Goal: Task Accomplishment & Management: Manage account settings

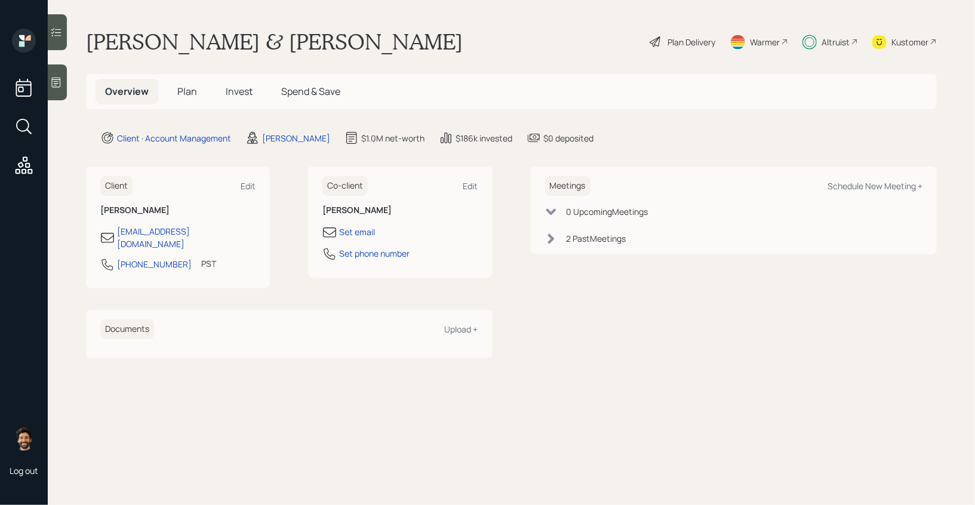
click at [176, 94] on h5 "Plan" at bounding box center [187, 92] width 39 height 26
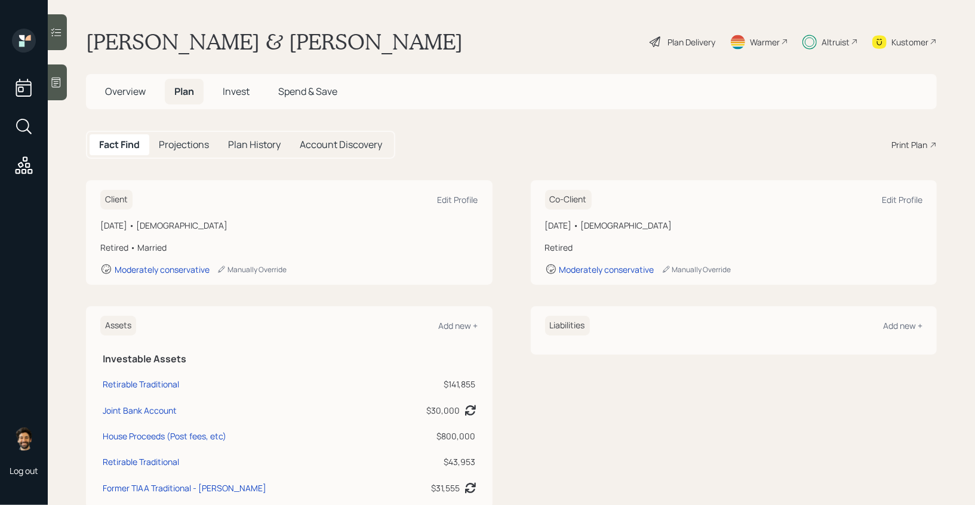
click at [227, 94] on span "Invest" at bounding box center [236, 91] width 27 height 13
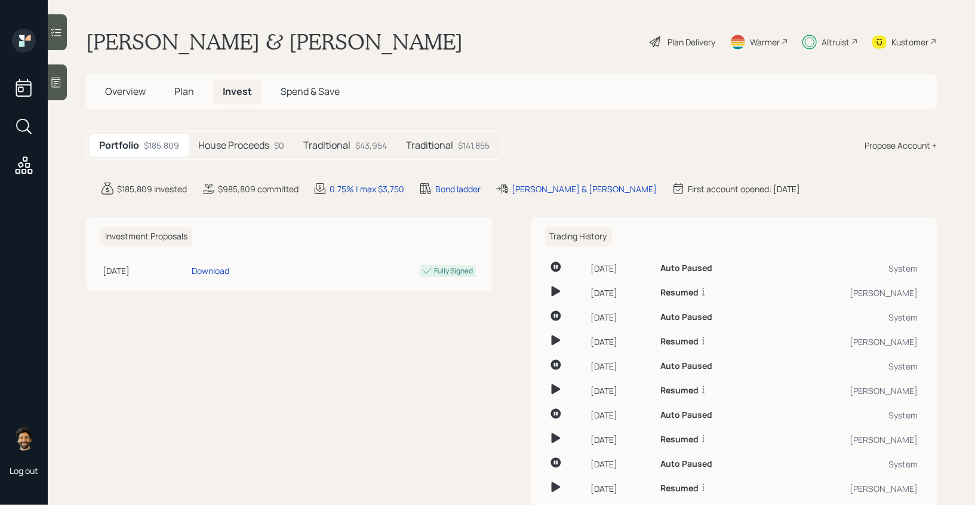
click at [233, 140] on h5 "House Proceeds" at bounding box center [233, 145] width 71 height 11
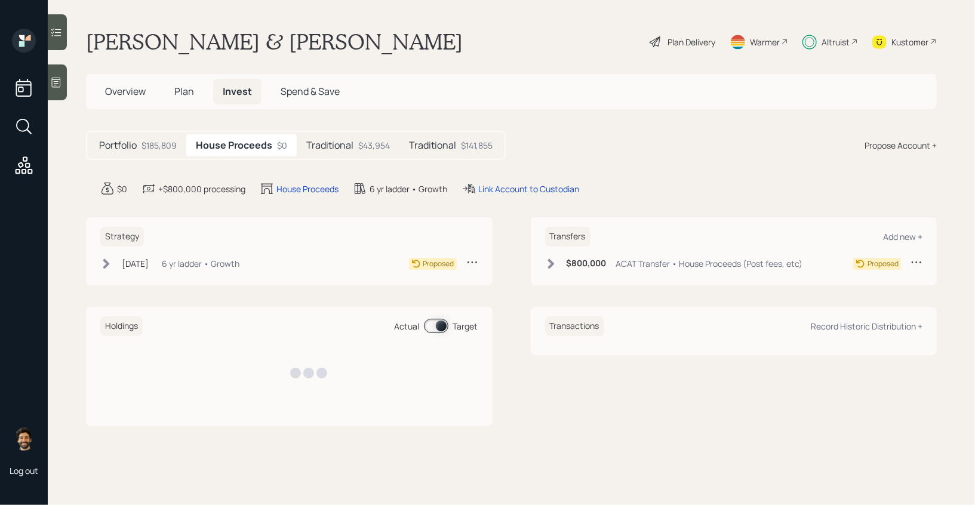
click at [331, 146] on h5 "Traditional" at bounding box center [329, 145] width 47 height 11
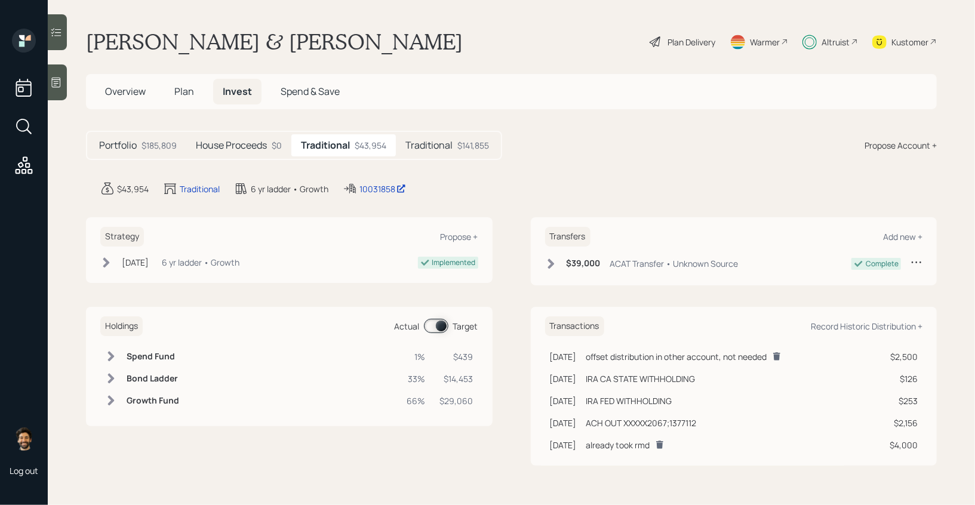
click at [440, 328] on span at bounding box center [436, 326] width 24 height 14
click at [442, 325] on span at bounding box center [436, 326] width 24 height 14
click at [130, 91] on span "Overview" at bounding box center [125, 91] width 41 height 13
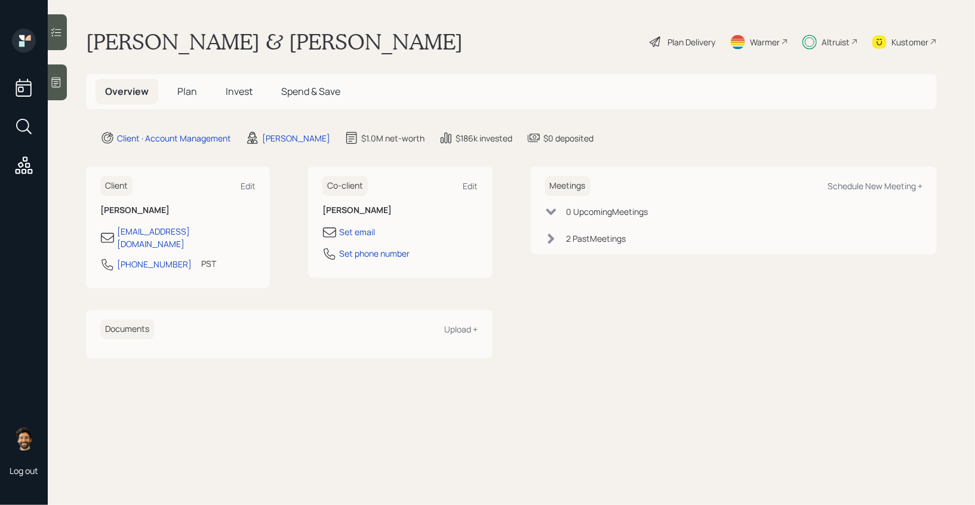
click at [171, 87] on h5 "Plan" at bounding box center [187, 92] width 39 height 26
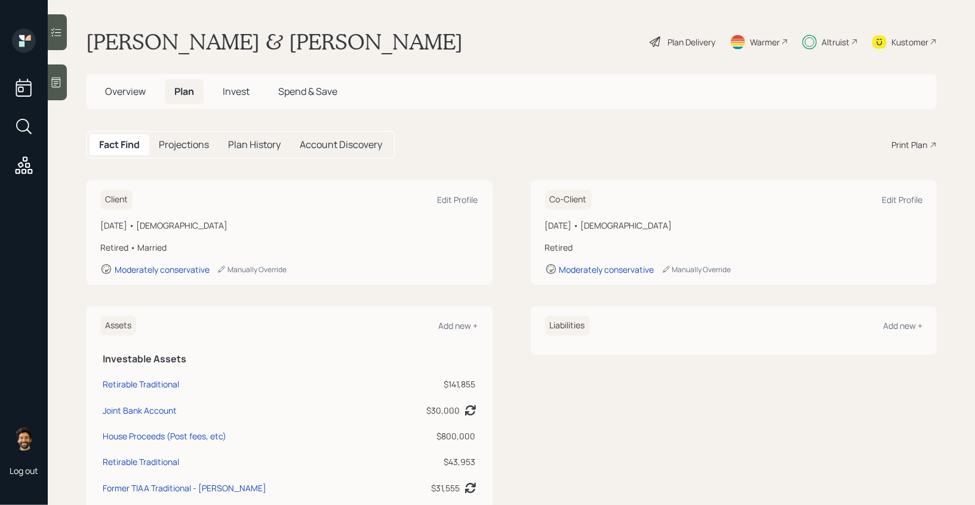
scroll to position [416, 0]
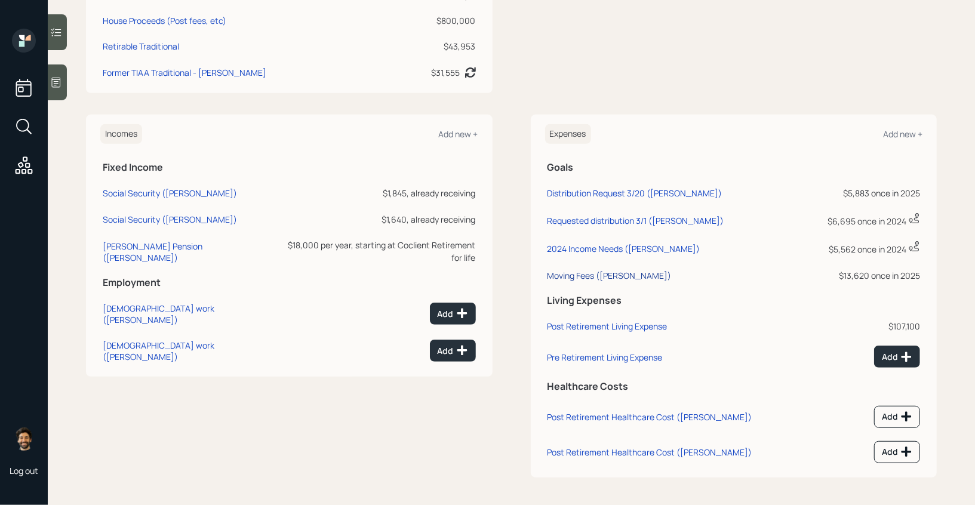
click at [595, 272] on div "Moving Fees (Elaine)" at bounding box center [610, 275] width 124 height 11
select select "0"
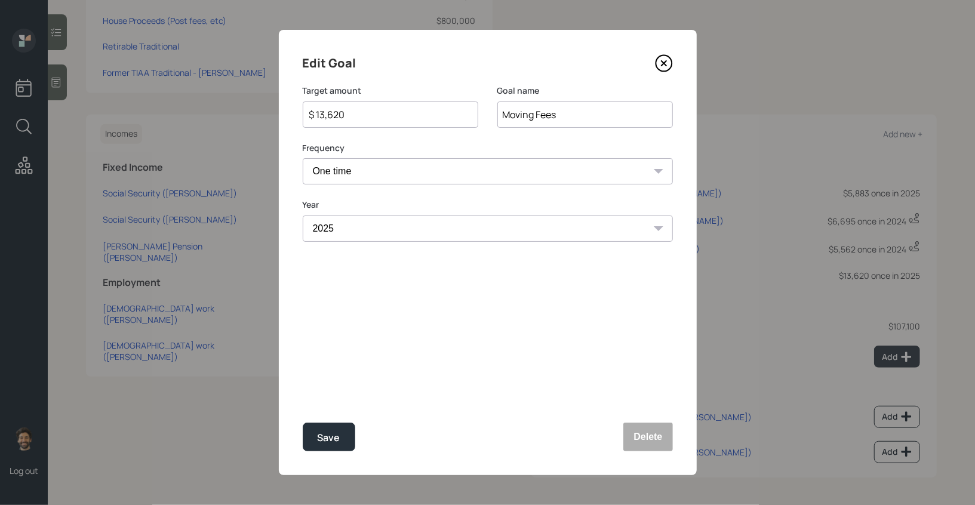
click at [348, 121] on input "$ 13,620" at bounding box center [385, 114] width 155 height 14
click at [321, 431] on div "Save" at bounding box center [329, 438] width 23 height 16
type input "$ 13,620"
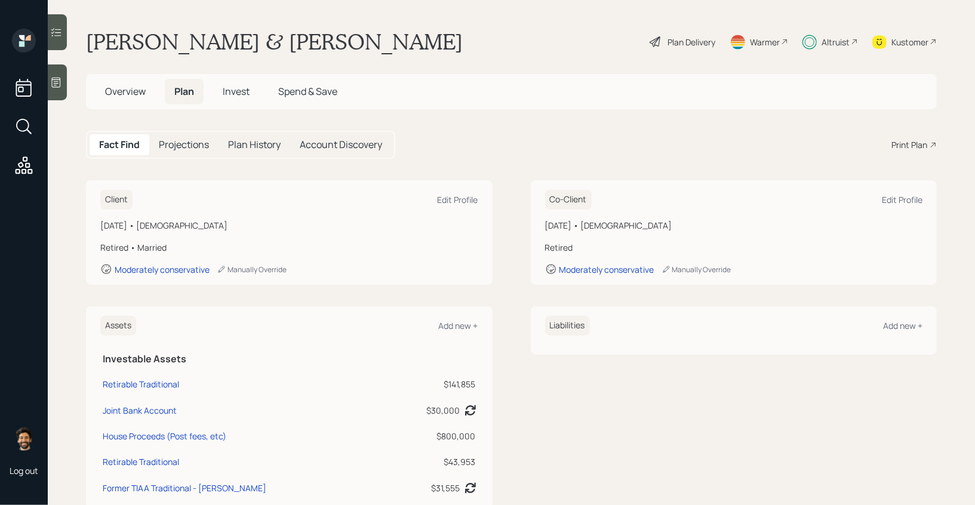
click at [243, 93] on span "Invest" at bounding box center [236, 91] width 27 height 13
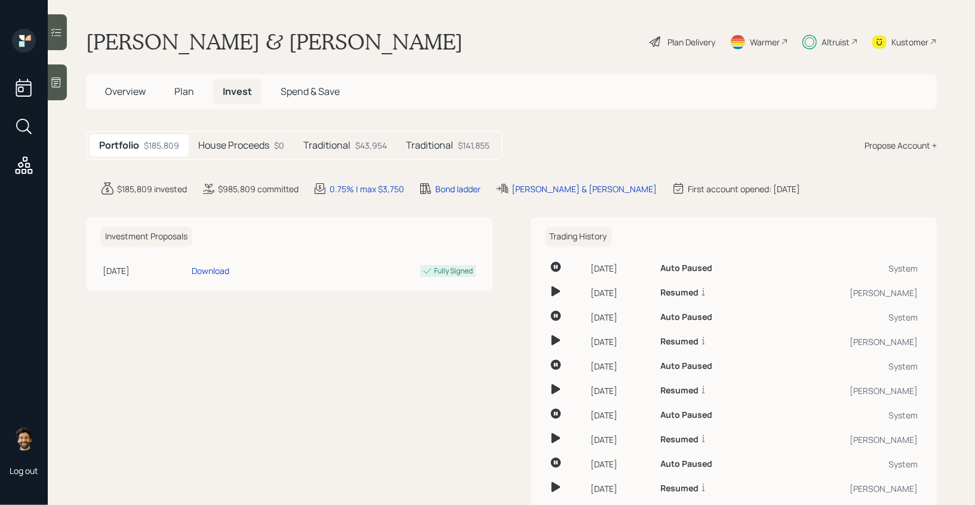
click at [335, 141] on h5 "Traditional" at bounding box center [326, 145] width 47 height 11
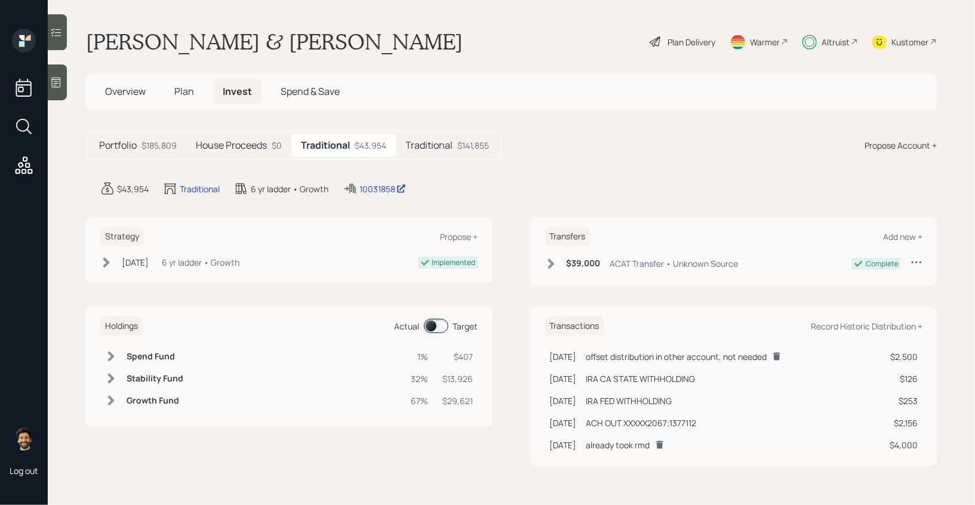
click at [255, 141] on h5 "House Proceeds" at bounding box center [231, 145] width 71 height 11
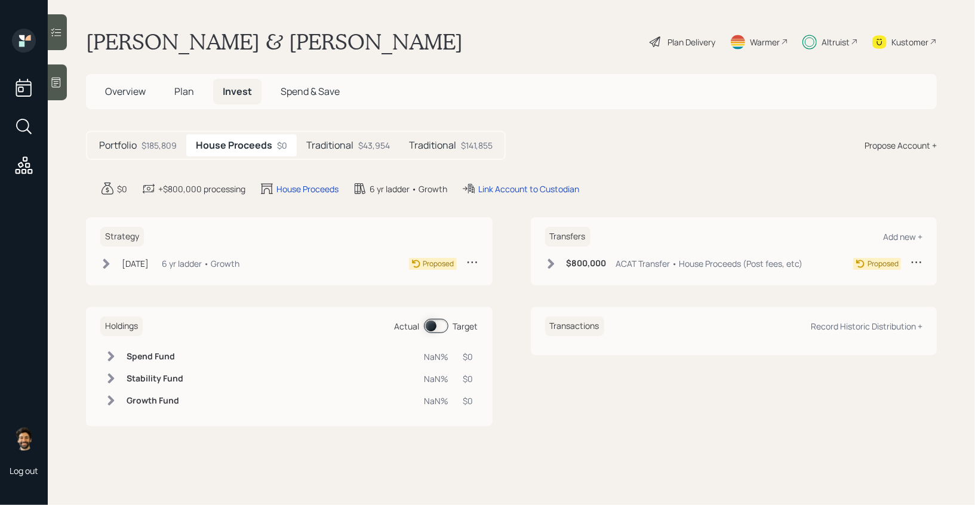
click at [439, 337] on div "Holdings Actual Target Spend Fund NaN% $0 Stability Fund NaN% $0 Growth Fund Na…" at bounding box center [289, 366] width 407 height 119
click at [346, 141] on h5 "Traditional" at bounding box center [329, 145] width 47 height 11
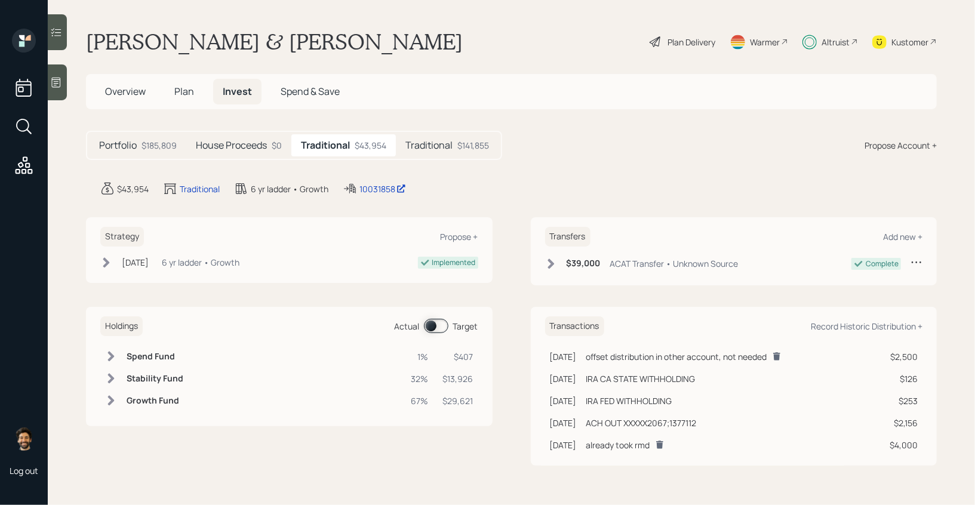
click at [426, 323] on span at bounding box center [436, 326] width 24 height 14
click at [443, 142] on h5 "Traditional" at bounding box center [428, 145] width 47 height 11
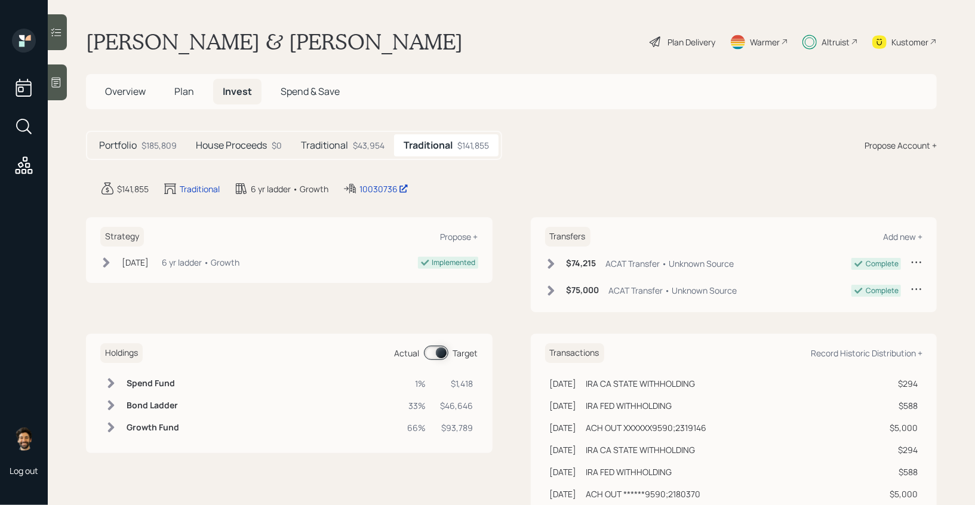
click at [184, 91] on span "Plan" at bounding box center [184, 91] width 20 height 13
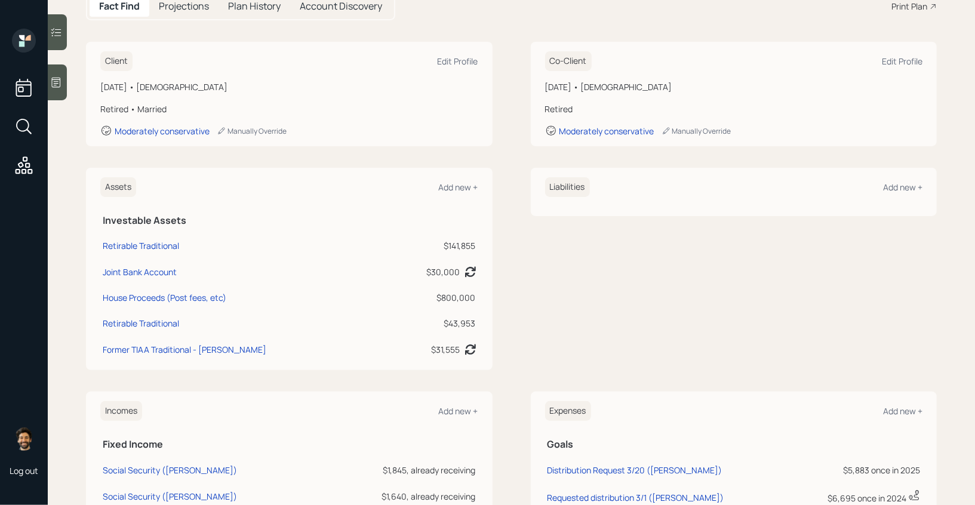
scroll to position [140, 0]
click at [185, 296] on div "House Proceeds (Post fees, etc)" at bounding box center [165, 296] width 124 height 13
select select "taxable"
select select "conservative"
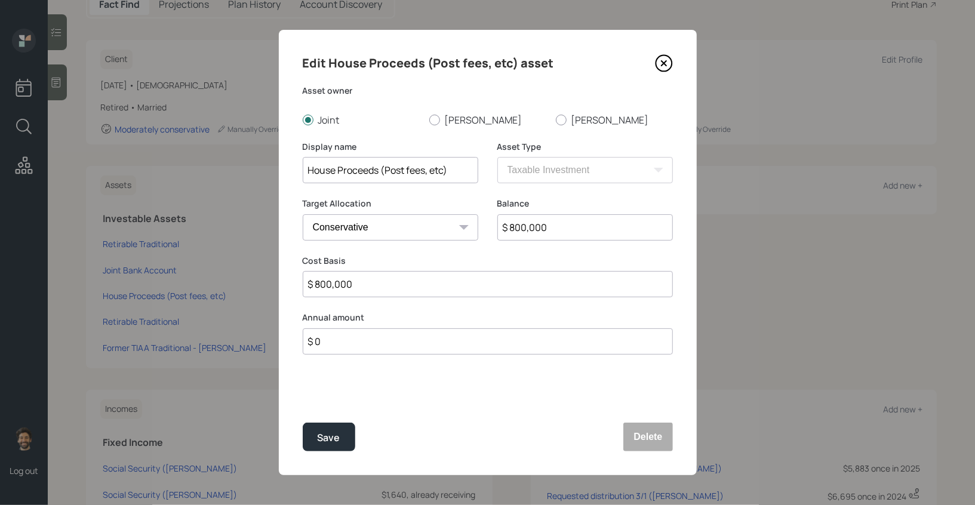
click at [509, 227] on input "$ 800,000" at bounding box center [585, 227] width 176 height 26
type input "$ 1"
click at [345, 285] on input "$ 800,000" at bounding box center [488, 284] width 370 height 26
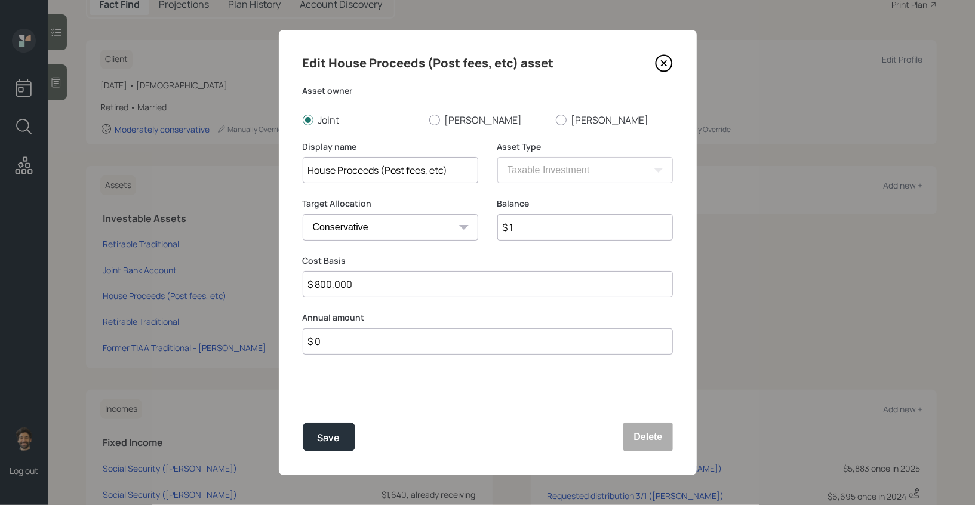
click at [345, 285] on input "$ 800,000" at bounding box center [488, 284] width 370 height 26
type input "$ 1"
click at [330, 435] on div "Save" at bounding box center [329, 438] width 23 height 16
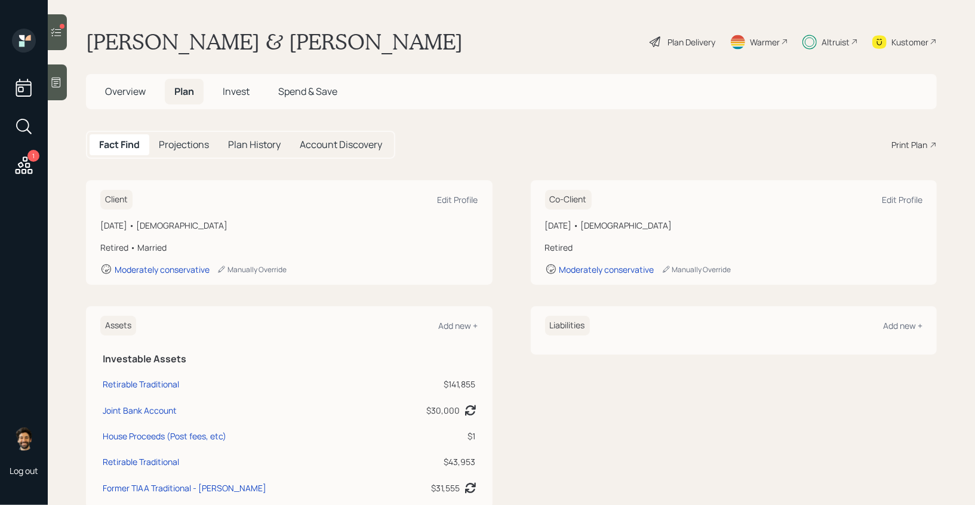
click at [245, 89] on span "Invest" at bounding box center [236, 91] width 27 height 13
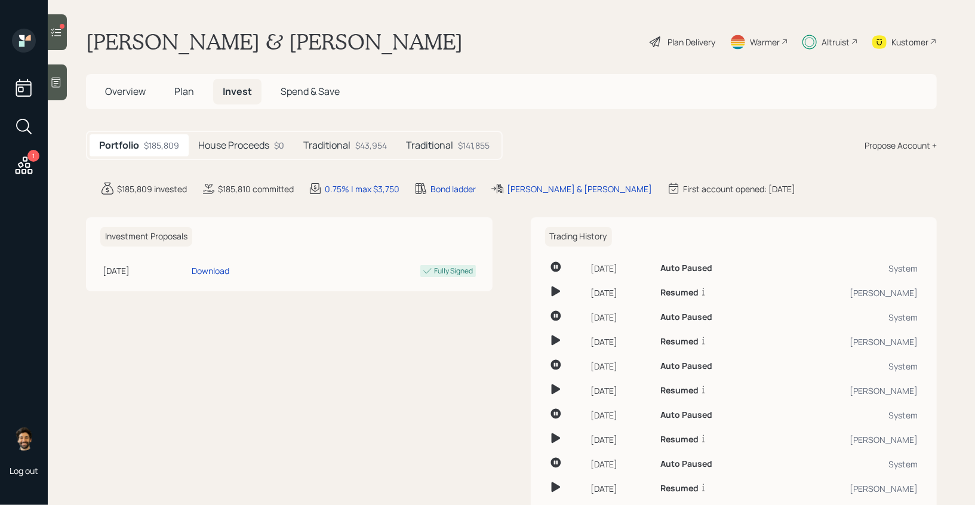
click at [351, 136] on div "Traditional $43,954" at bounding box center [345, 145] width 103 height 22
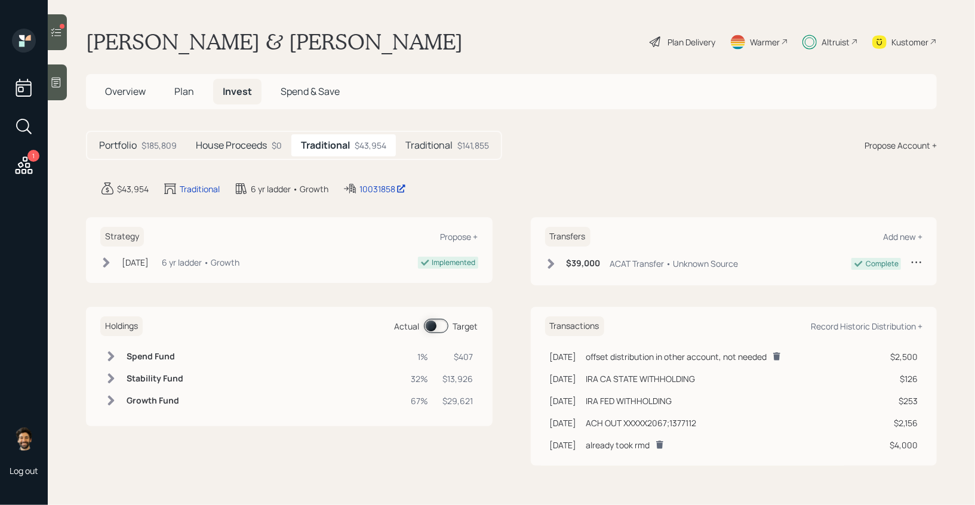
click at [433, 324] on span at bounding box center [436, 326] width 24 height 14
click at [450, 144] on h5 "Traditional" at bounding box center [428, 145] width 47 height 11
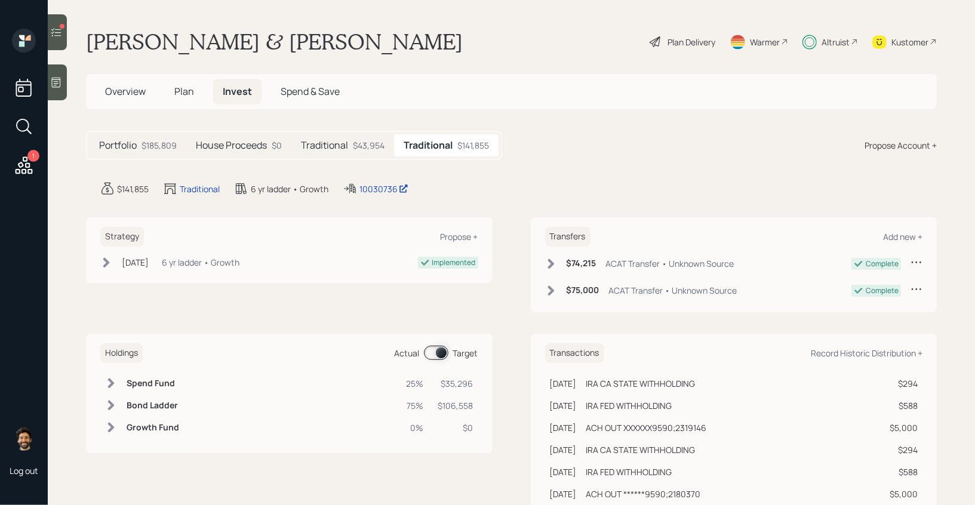
click at [365, 135] on div "Traditional $43,954" at bounding box center [342, 145] width 103 height 22
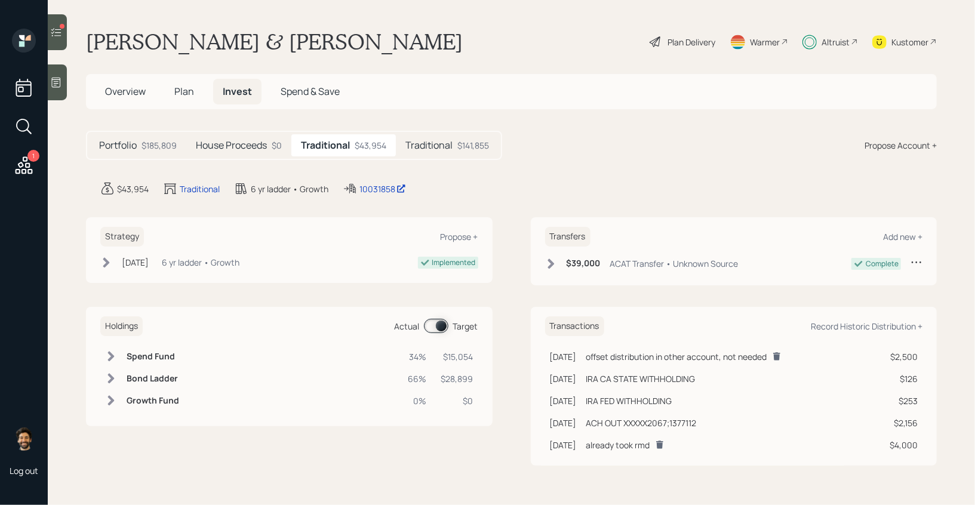
click at [253, 135] on div "House Proceeds $0" at bounding box center [238, 145] width 105 height 22
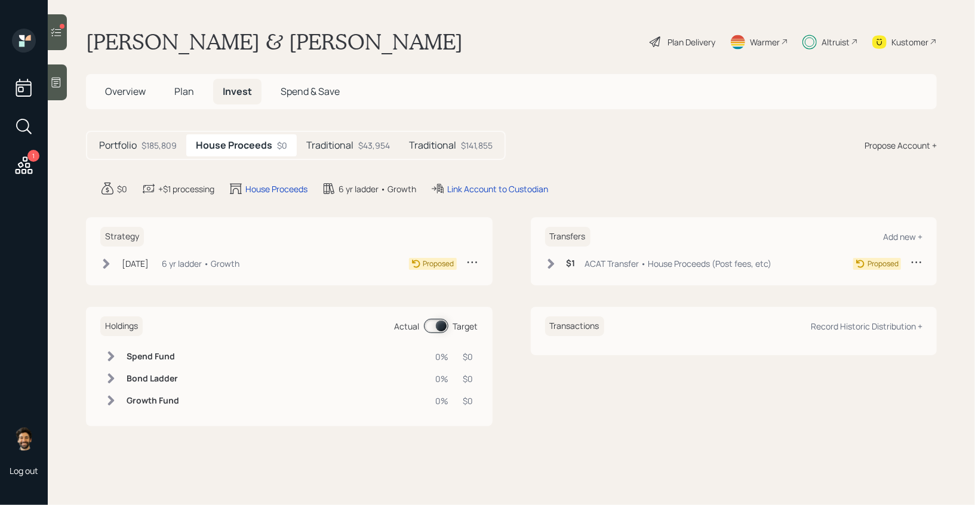
click at [145, 141] on div "$185,809" at bounding box center [159, 145] width 35 height 13
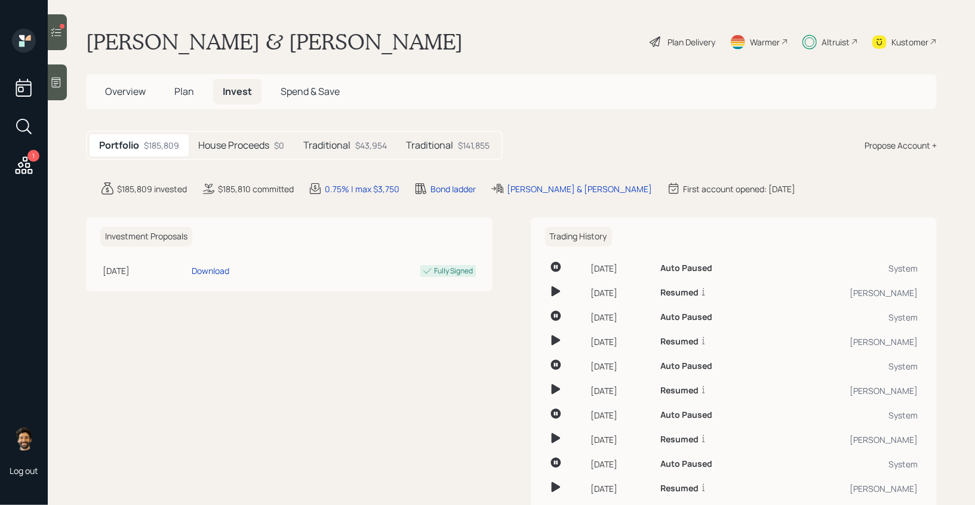
click at [176, 94] on span "Plan" at bounding box center [184, 91] width 20 height 13
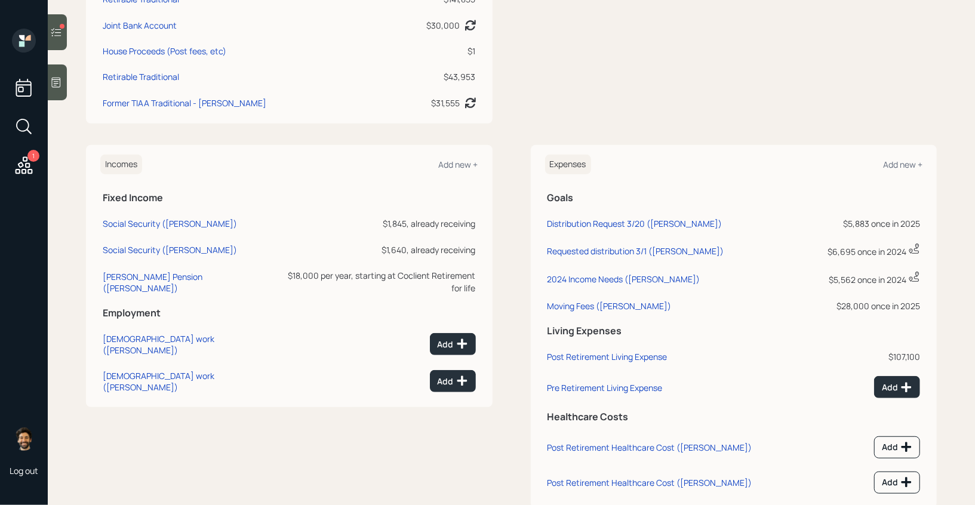
scroll to position [416, 0]
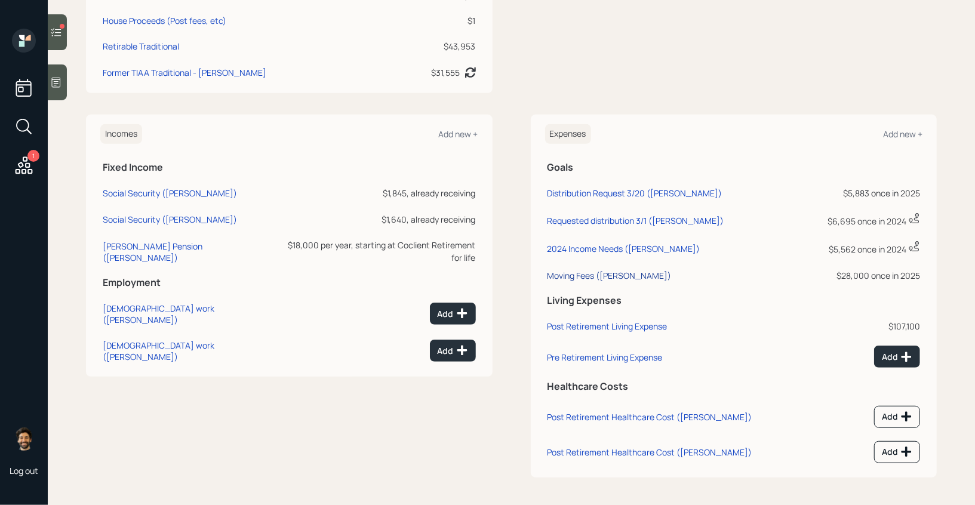
click at [589, 272] on div "Moving Fees (Elaine)" at bounding box center [610, 275] width 124 height 11
select select "0"
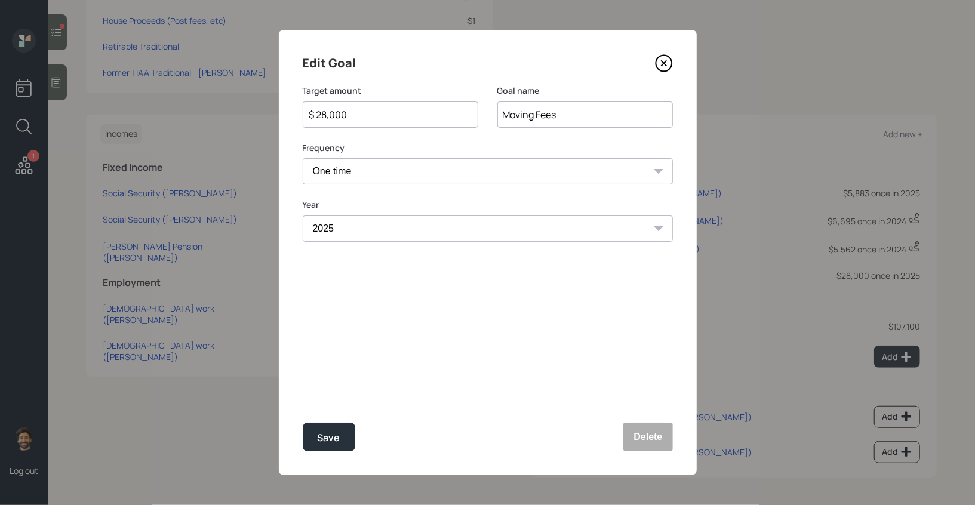
click at [357, 116] on input "$ 28,000" at bounding box center [385, 114] width 155 height 14
click at [334, 438] on div "Save" at bounding box center [329, 438] width 23 height 16
type input "$ 28,000"
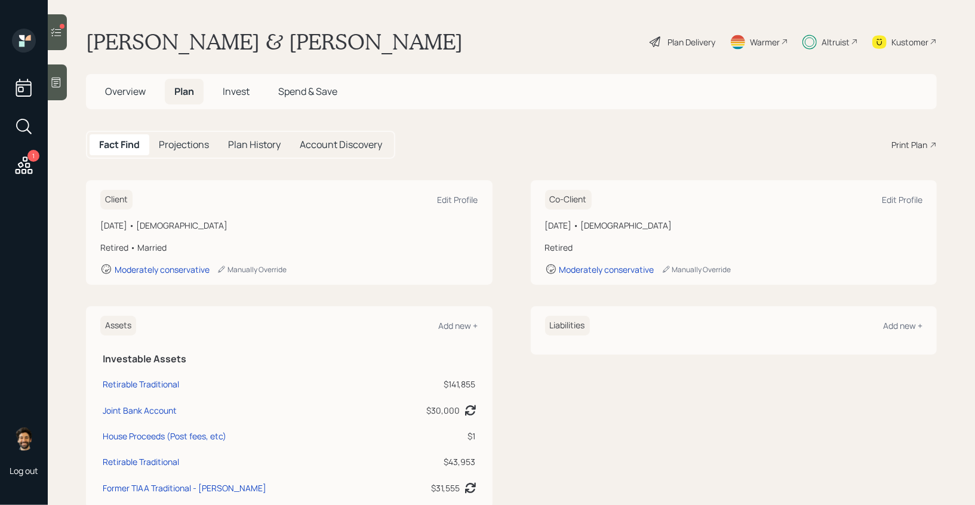
click at [236, 85] on span "Invest" at bounding box center [236, 91] width 27 height 13
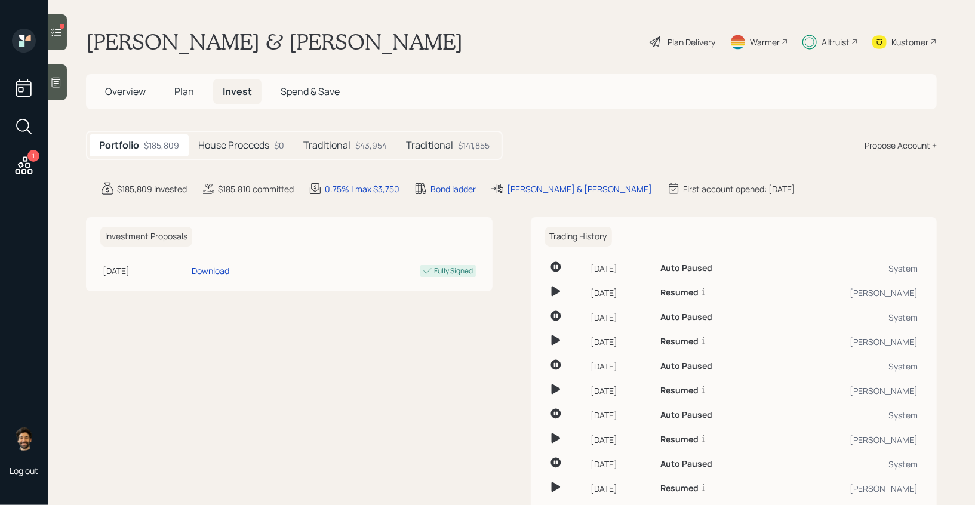
click at [345, 149] on h5 "Traditional" at bounding box center [326, 145] width 47 height 11
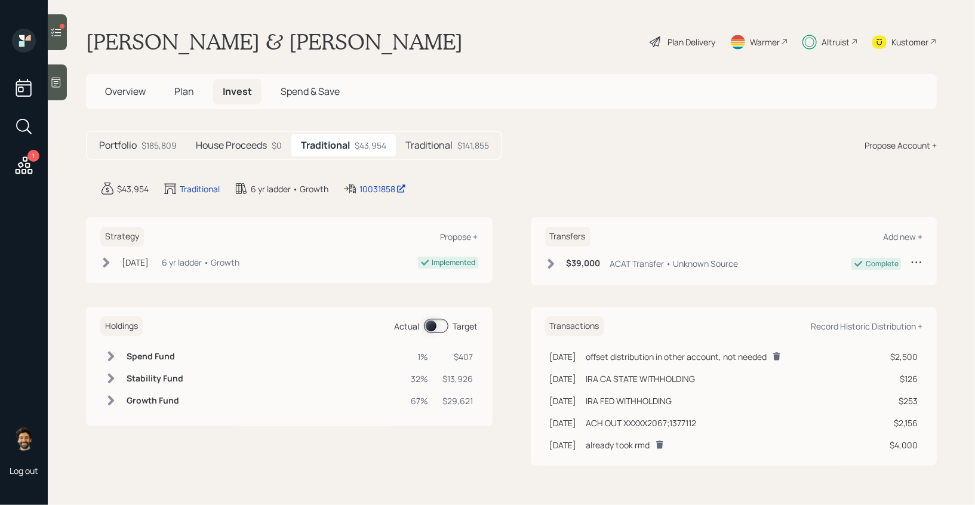
click at [441, 324] on span at bounding box center [436, 326] width 24 height 14
click at [455, 147] on div "Traditional $141,855" at bounding box center [447, 145] width 103 height 22
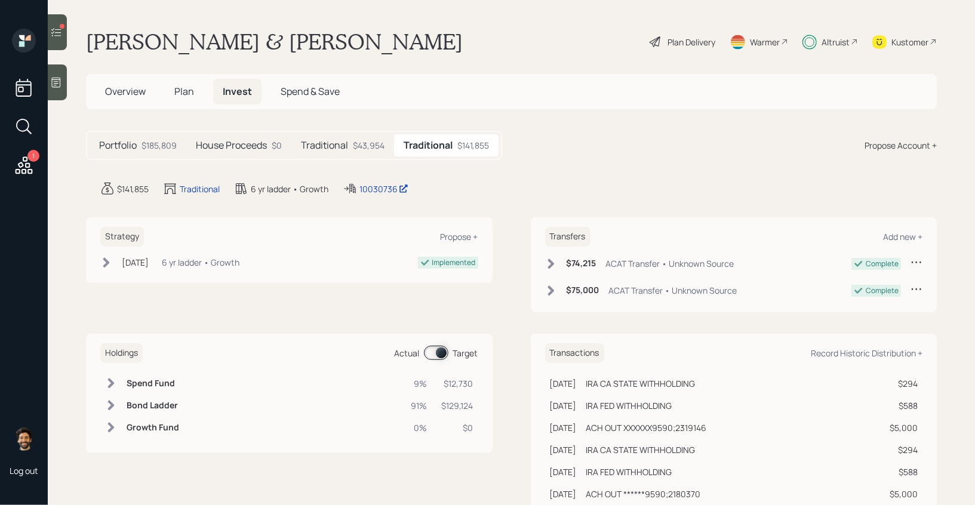
click at [371, 147] on div "$43,954" at bounding box center [369, 145] width 32 height 13
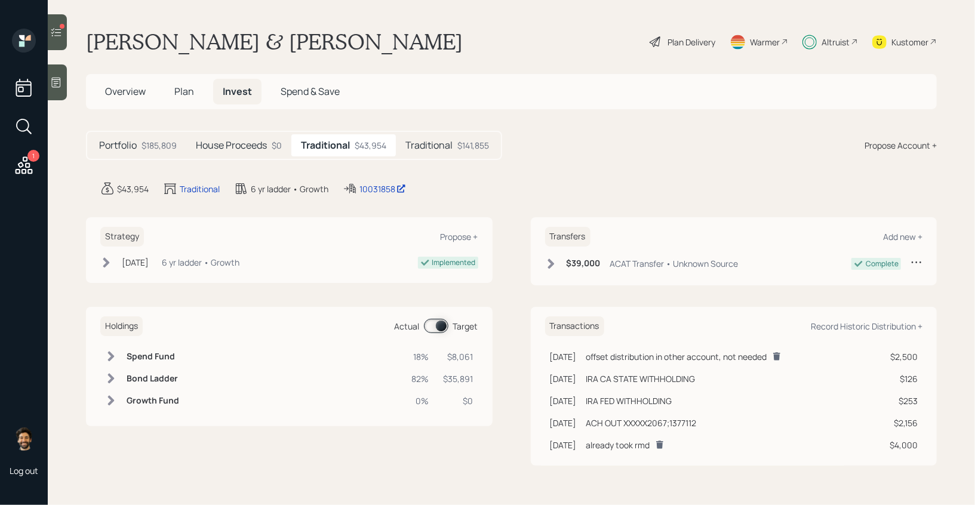
click at [127, 89] on span "Overview" at bounding box center [125, 91] width 41 height 13
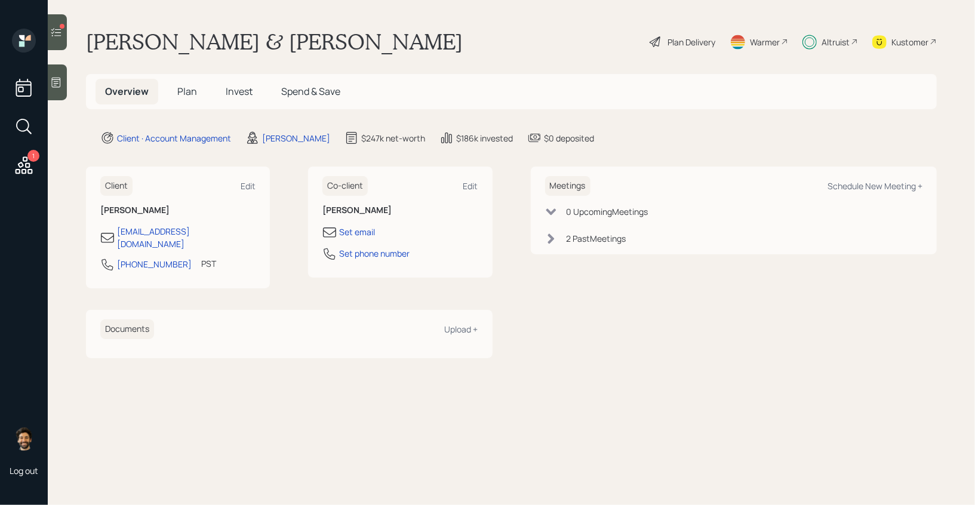
click at [246, 82] on h5 "Invest" at bounding box center [239, 92] width 46 height 26
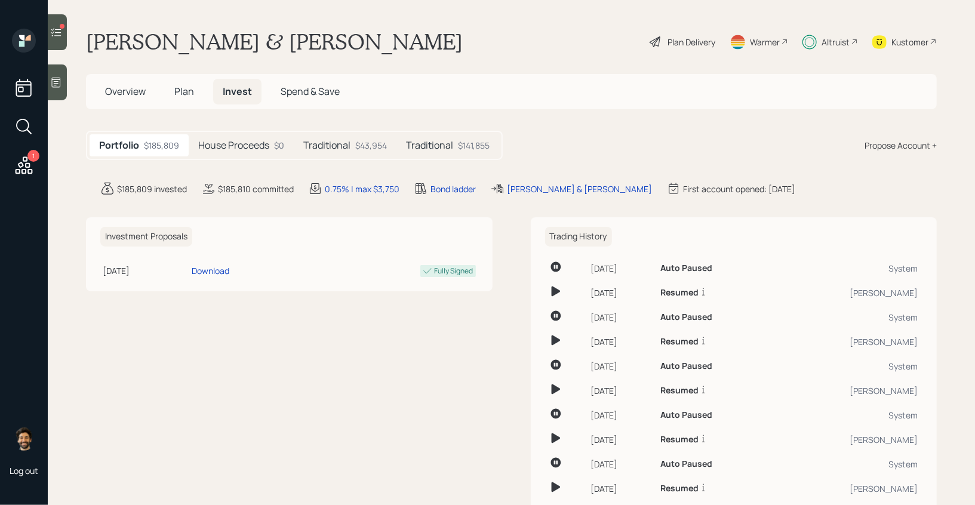
click at [354, 142] on div "Traditional $43,954" at bounding box center [345, 145] width 103 height 22
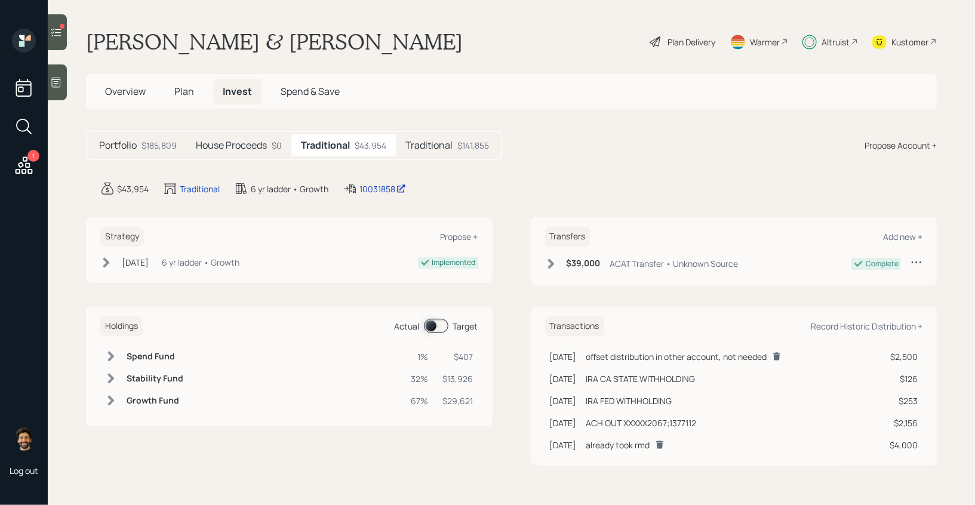
click at [440, 151] on h5 "Traditional" at bounding box center [428, 145] width 47 height 11
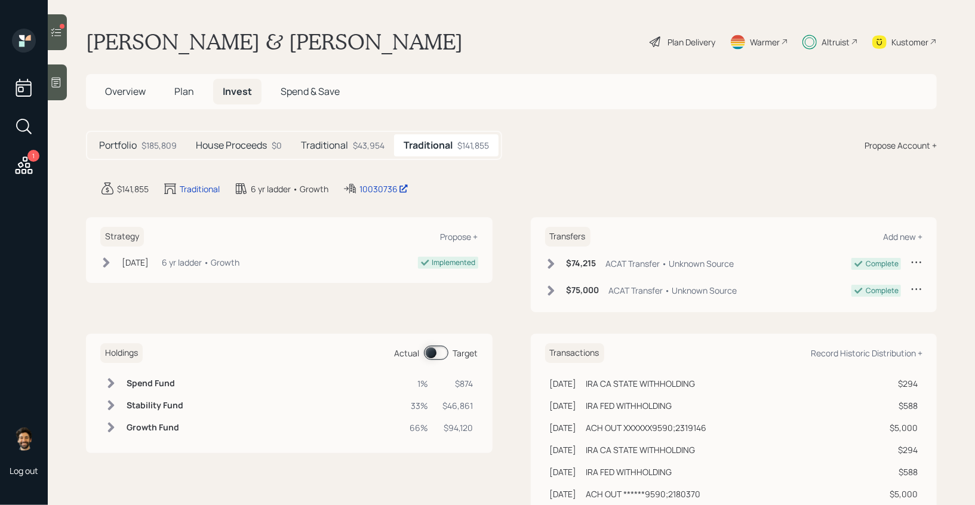
click at [438, 349] on span at bounding box center [436, 353] width 24 height 14
click at [340, 144] on h5 "Traditional" at bounding box center [324, 145] width 47 height 11
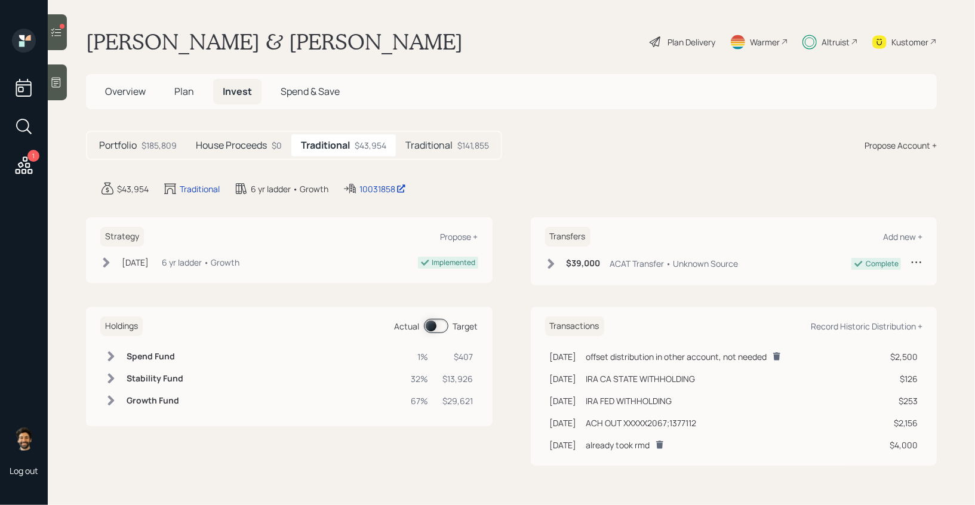
click at [53, 21] on div at bounding box center [57, 32] width 19 height 36
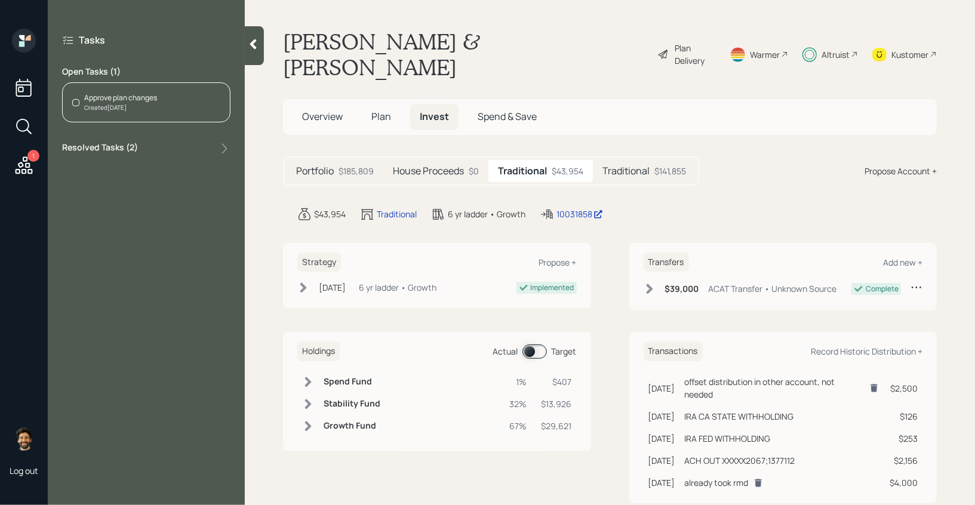
click at [162, 104] on div "Approve plan changes Created [DATE]" at bounding box center [146, 102] width 168 height 40
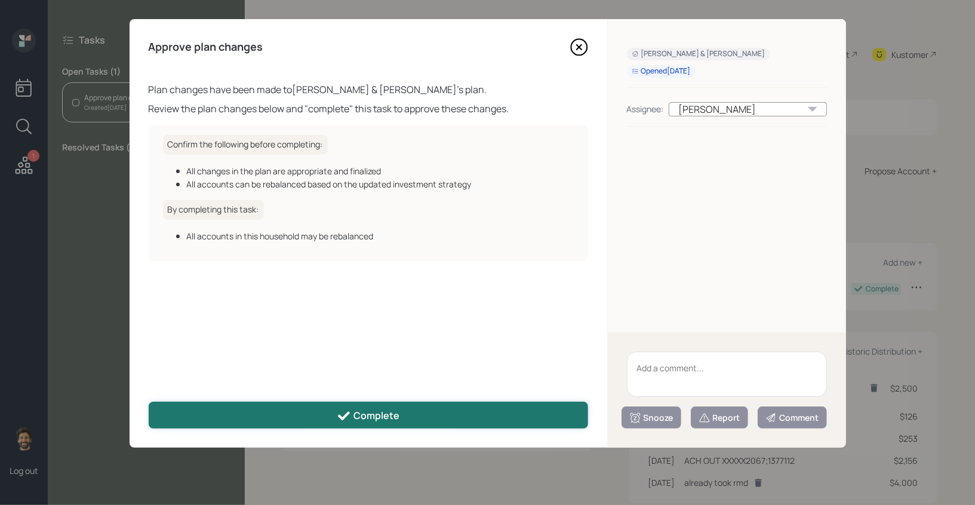
click at [330, 407] on button "Complete" at bounding box center [369, 415] width 440 height 27
